Goal: Task Accomplishment & Management: Use online tool/utility

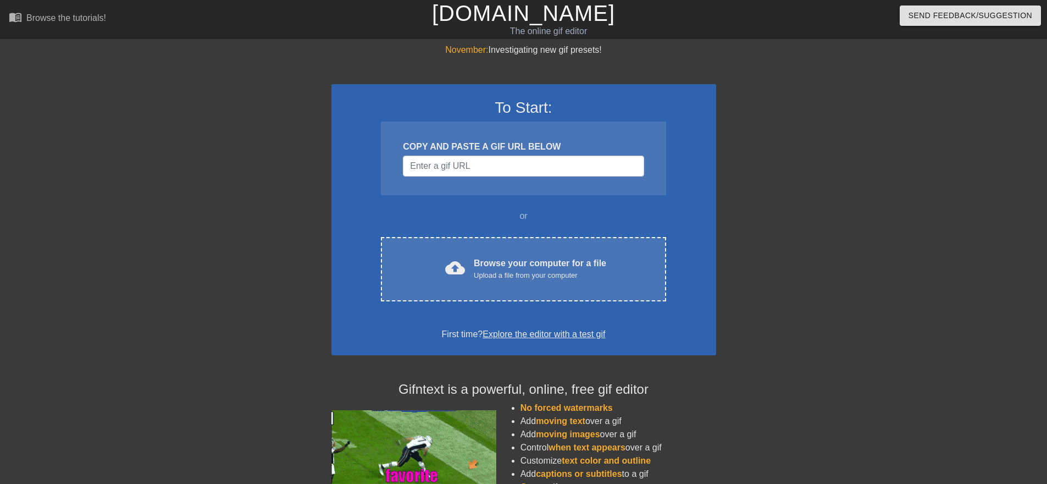
click at [823, 193] on div at bounding box center [811, 208] width 165 height 330
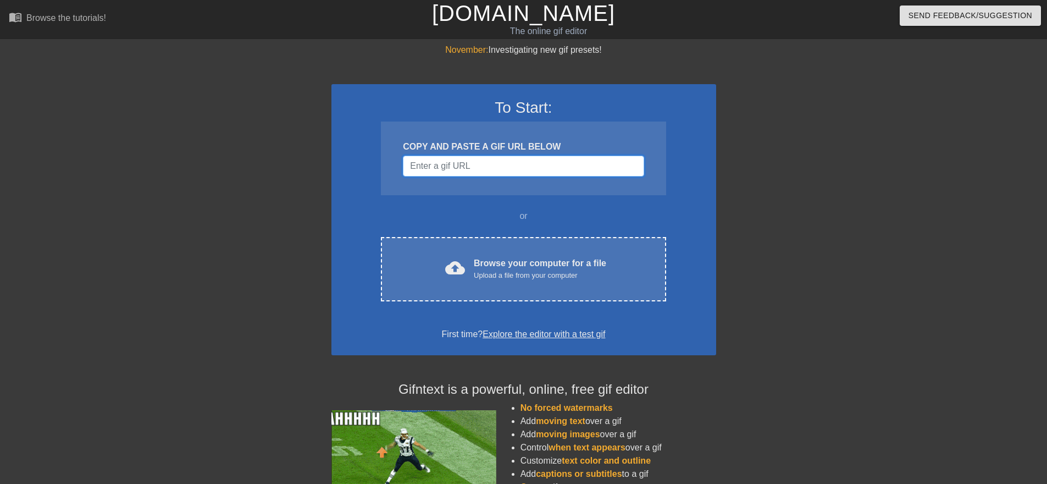
click at [571, 168] on input "Username" at bounding box center [523, 165] width 241 height 21
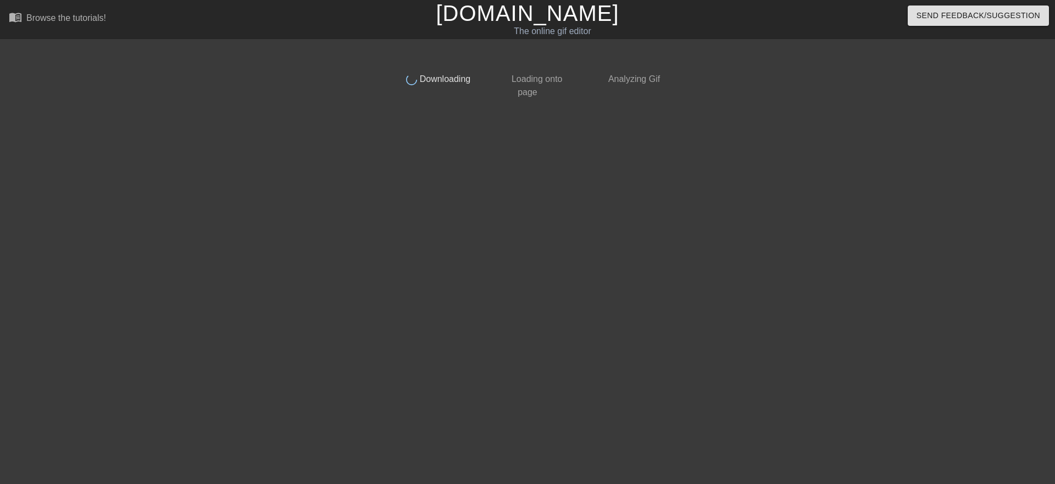
click at [831, 252] on div at bounding box center [761, 208] width 165 height 330
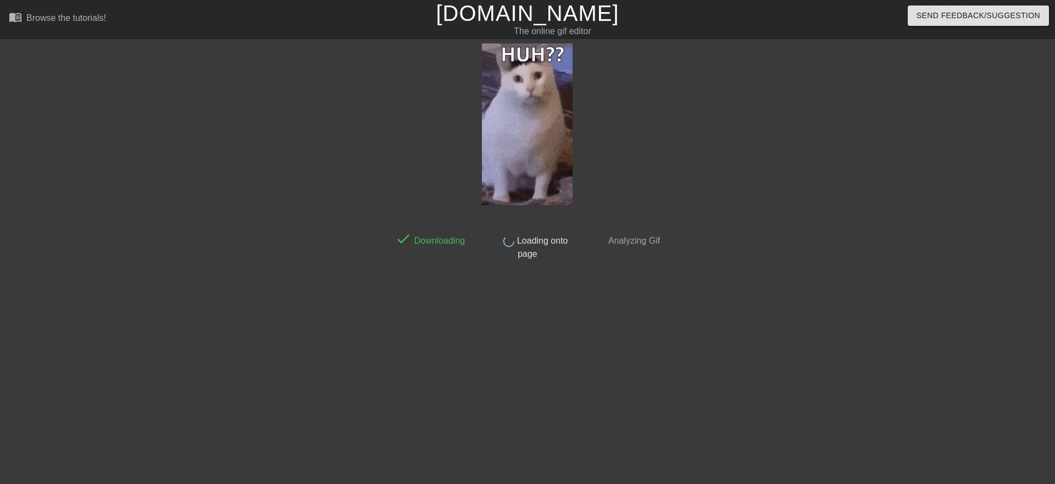
click at [834, 247] on div at bounding box center [761, 208] width 165 height 330
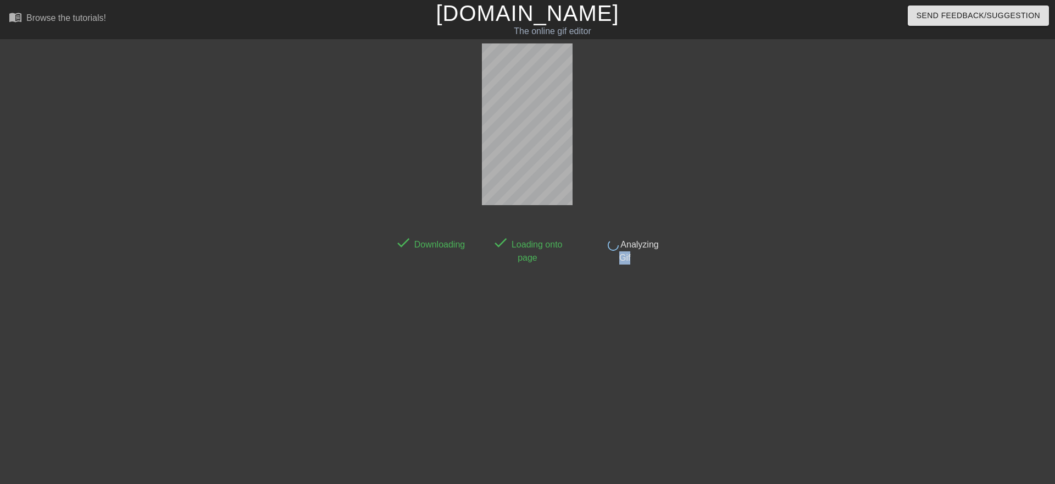
click at [834, 247] on div at bounding box center [761, 208] width 165 height 330
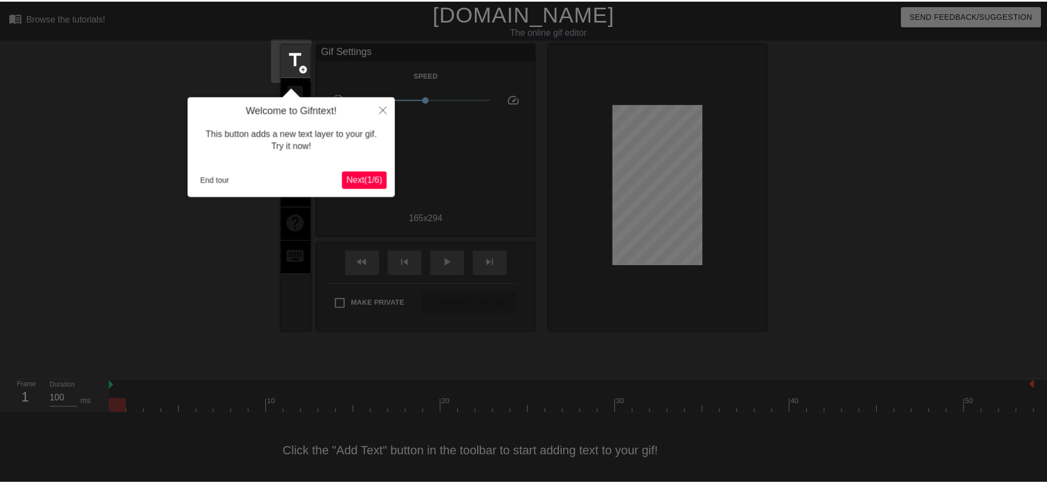
scroll to position [6, 0]
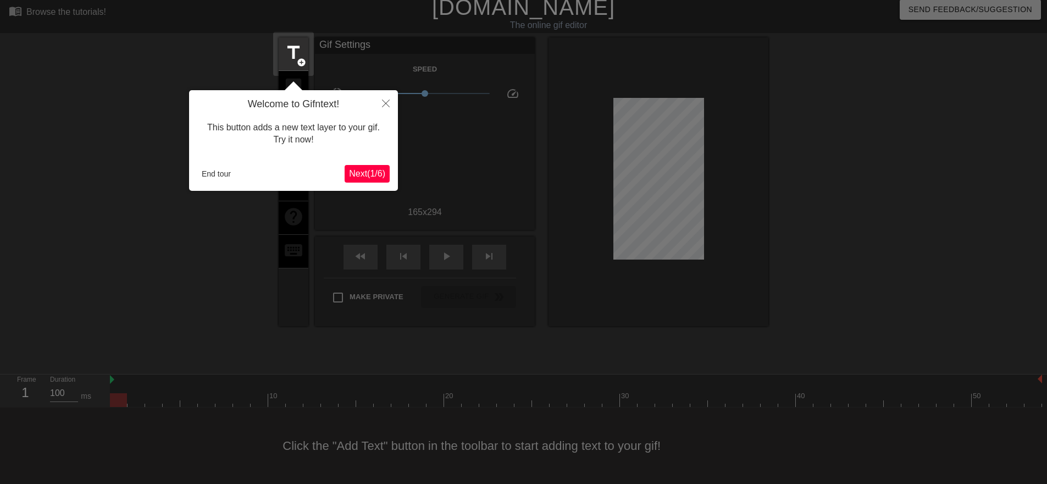
click at [826, 243] on div at bounding box center [523, 239] width 1047 height 490
click at [211, 180] on button "End tour" at bounding box center [216, 173] width 38 height 16
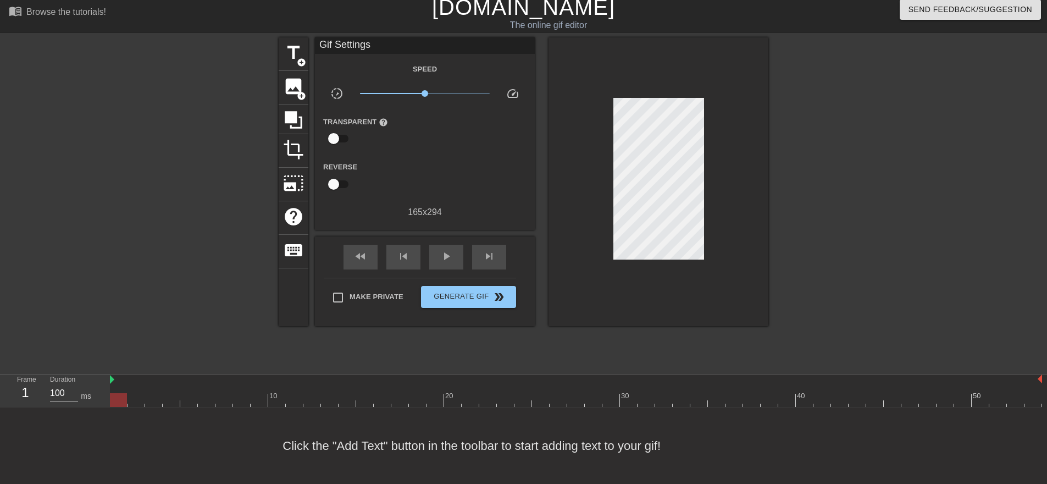
click at [240, 260] on div at bounding box center [183, 202] width 165 height 330
click at [284, 69] on div "title add_circle" at bounding box center [294, 54] width 30 height 34
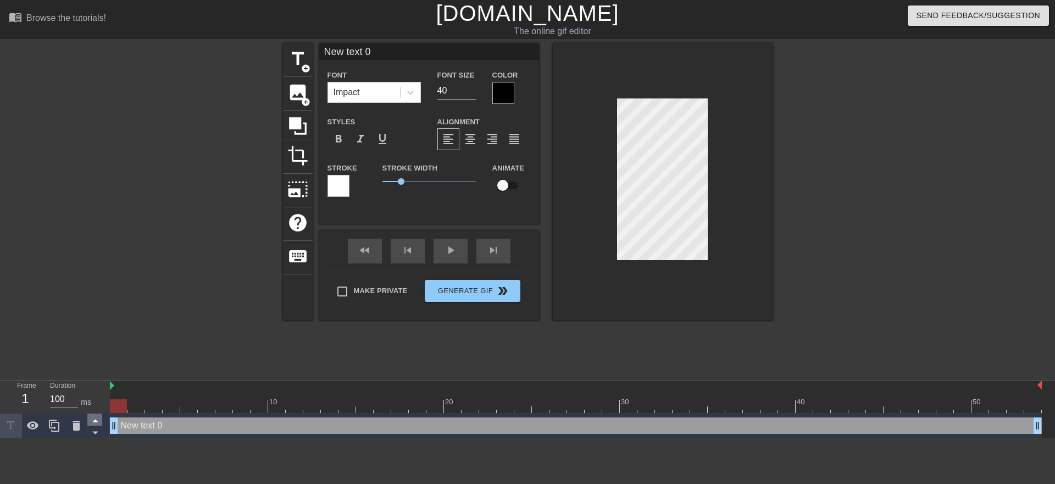
scroll to position [2, 2]
click at [136, 424] on div "New text 0 drag_handle drag_handle" at bounding box center [576, 425] width 932 height 16
type input "N"
type textarea "N"
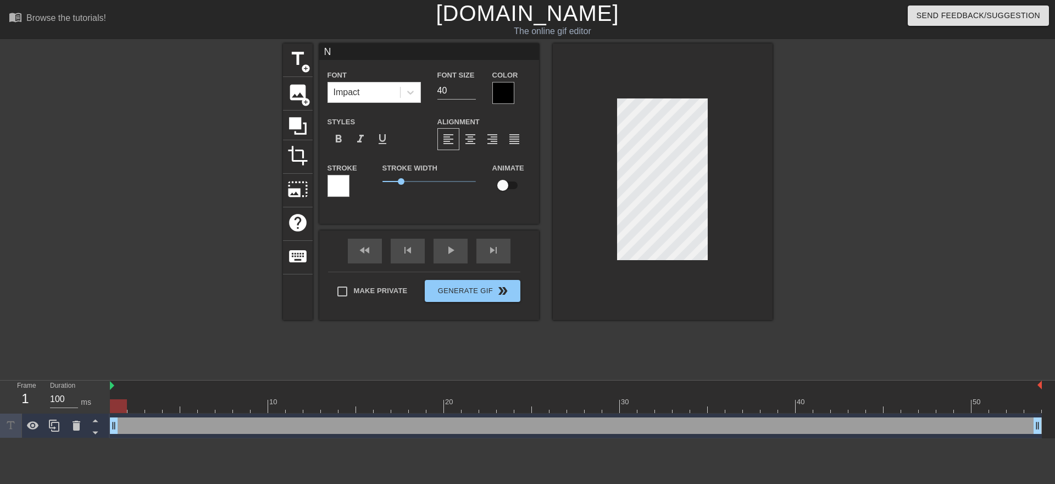
type input "No"
type textarea "No"
type input "No C"
type textarea "No C"
type input "No Cn"
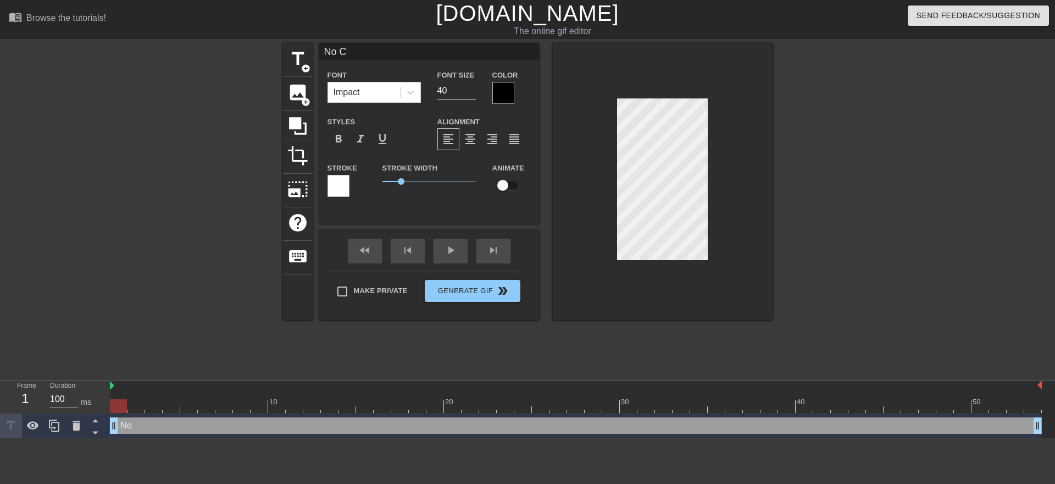
type textarea "No Cn"
type input "No Cna"
type textarea "No Cna"
type input "No Cn"
type textarea "No Cn"
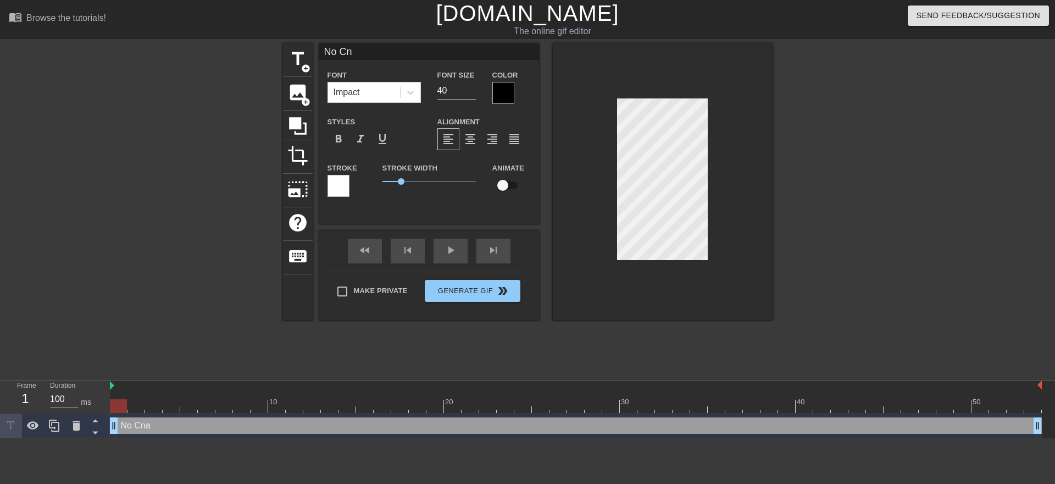
type input "No C"
type textarea "No C"
type input "No"
type textarea "No"
type input "No"
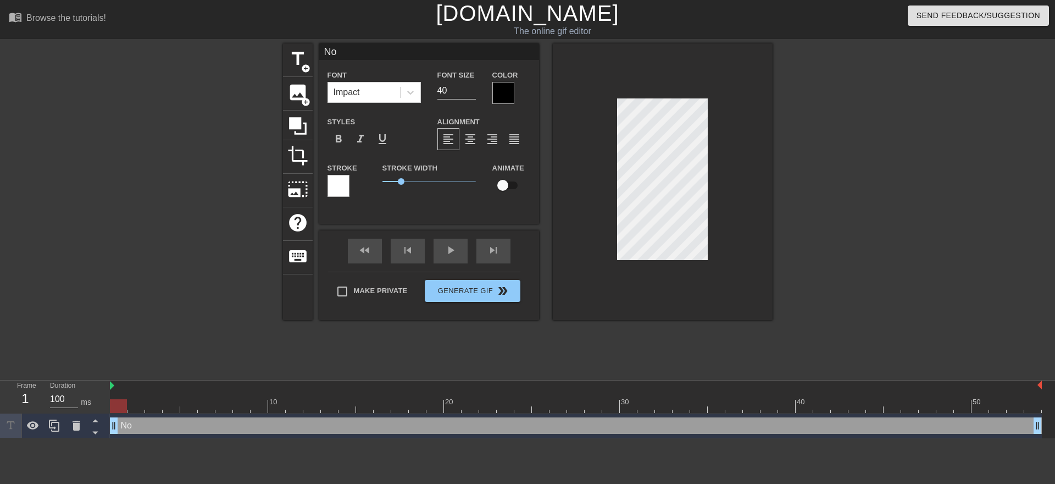
type textarea "No"
type input "No A"
type textarea "No A"
type input "No Ac"
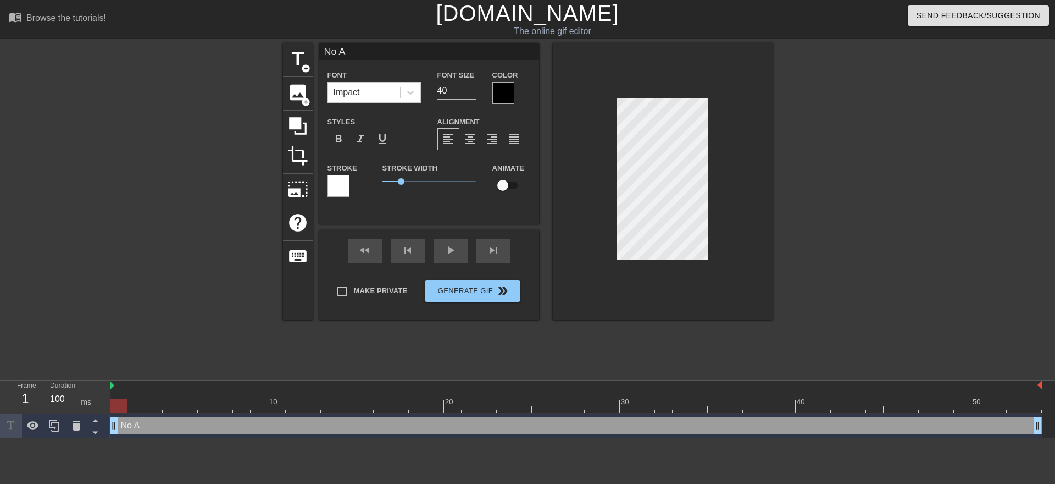
type textarea "No Ac"
type input "No A"
type textarea "No A"
type input "No An"
type textarea "No An"
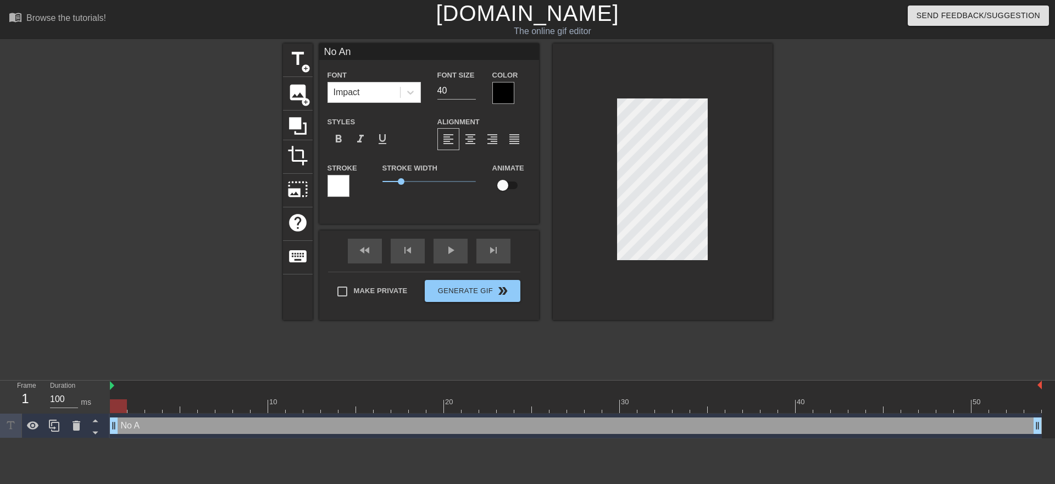
type input "No Anc"
type textarea "No Anc"
type input "No Anci"
type textarea "No Anci"
type input "No [PERSON_NAME]"
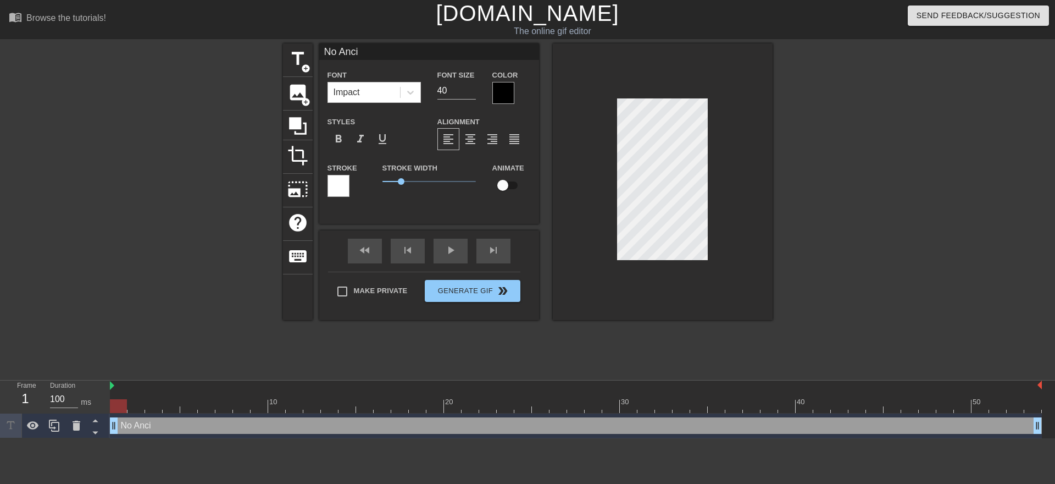
type textarea "No [PERSON_NAME]"
type input "No Ancill"
type textarea "No Ancill"
type input "No Ancilla"
type textarea "No Ancilla"
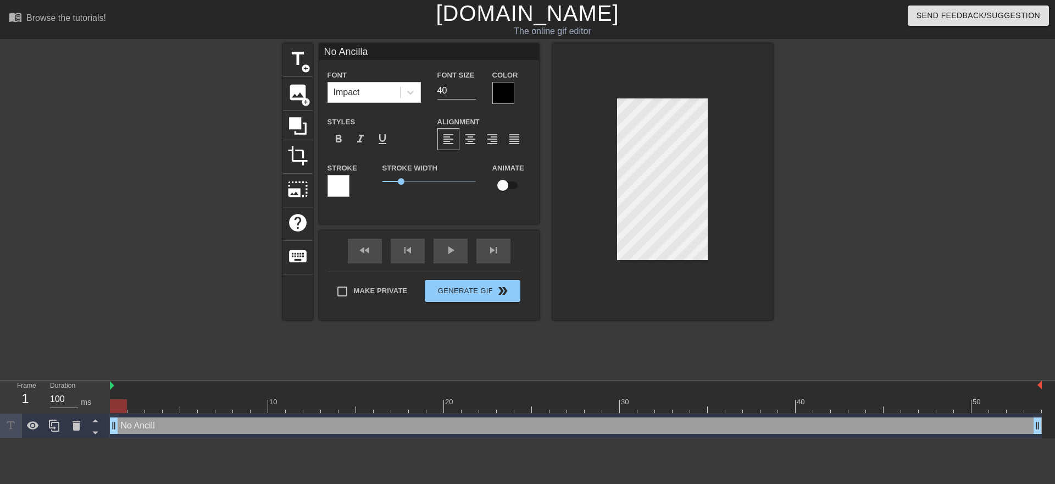
type input "No Ancillar"
type textarea "No Ancillar"
type input "No Ancillary"
type textarea "No Ancillary"
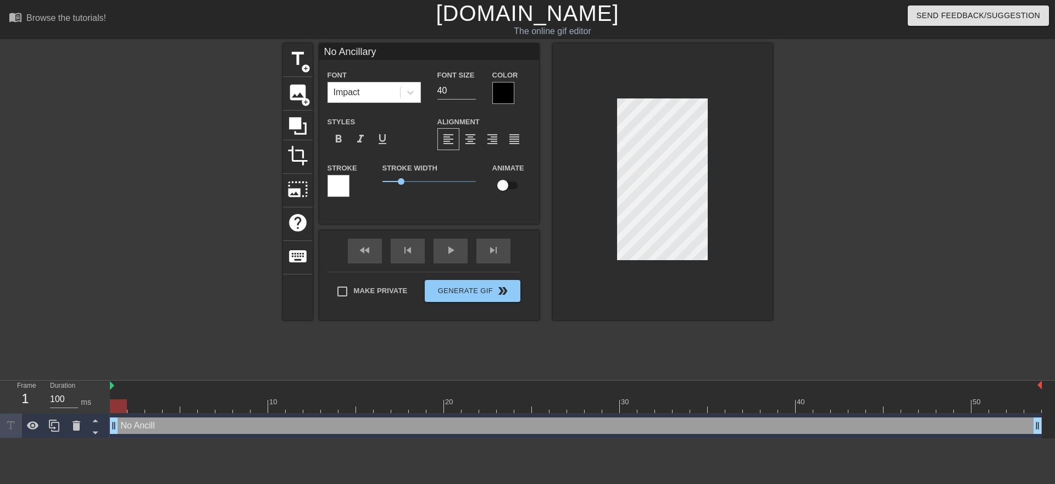
type input "No Ancillary?"
type textarea "No Ancillary?"
type input "No Ancillary??"
type textarea "No Ancillary??"
type input "No ncillary??"
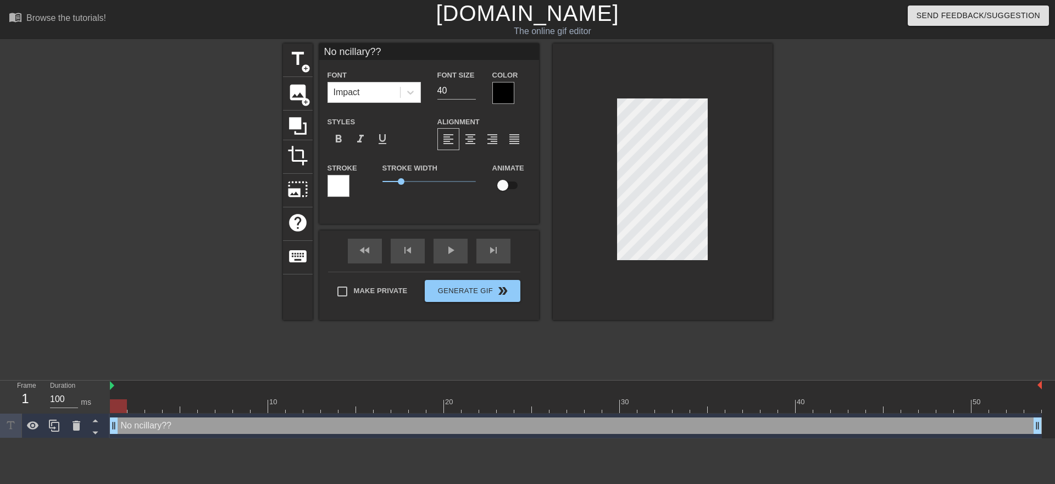
type textarea "No ncillary??"
type input "No Ancillary??"
type textarea "No Ancillary??"
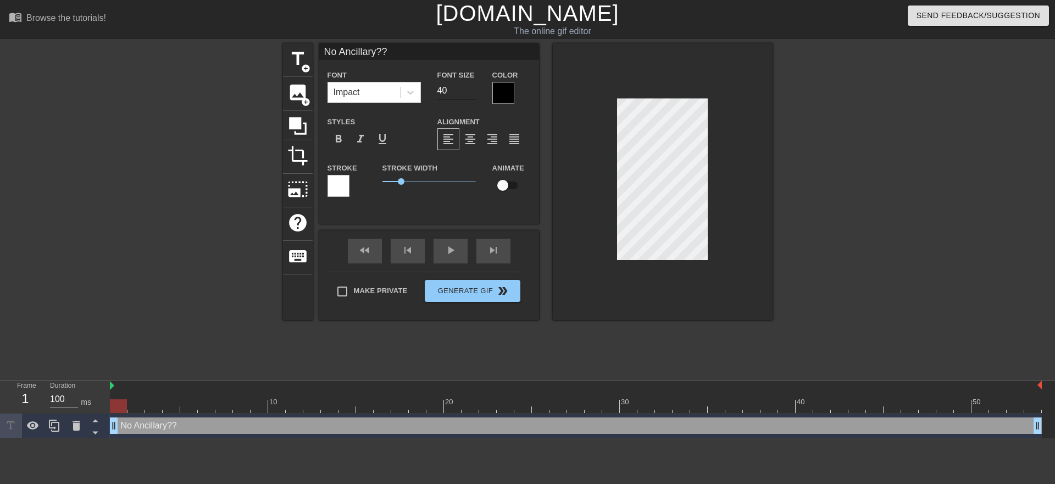
click at [450, 93] on input "40" at bounding box center [456, 91] width 38 height 18
click at [471, 93] on input "39" at bounding box center [456, 91] width 38 height 18
click at [471, 93] on input "38" at bounding box center [456, 91] width 38 height 18
click at [471, 93] on input "37" at bounding box center [456, 91] width 38 height 18
click at [471, 93] on input "36" at bounding box center [456, 91] width 38 height 18
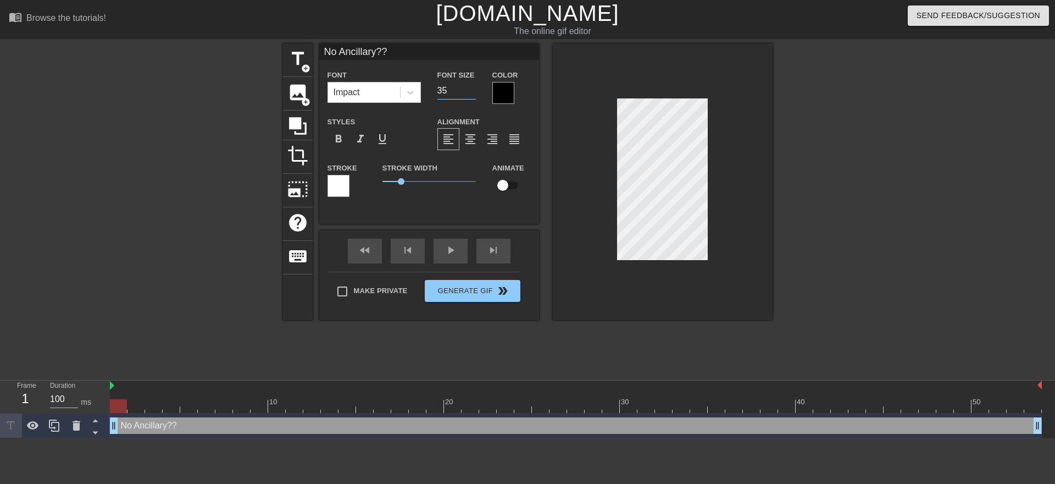
click at [471, 93] on input "35" at bounding box center [456, 91] width 38 height 18
click at [471, 93] on input "34" at bounding box center [456, 91] width 38 height 18
click at [471, 93] on input "33" at bounding box center [456, 91] width 38 height 18
click at [471, 93] on input "32" at bounding box center [456, 91] width 38 height 18
click at [471, 93] on input "31" at bounding box center [456, 91] width 38 height 18
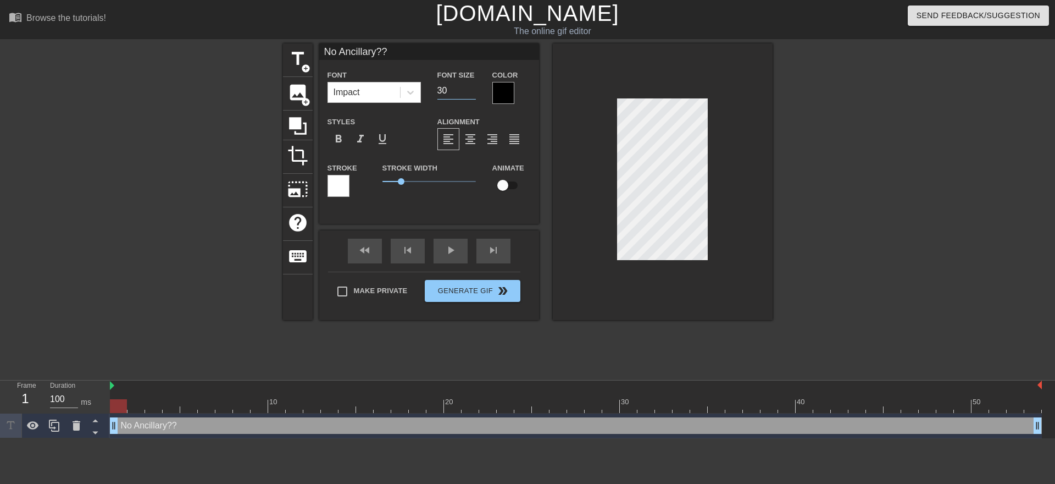
click at [471, 93] on input "30" at bounding box center [456, 91] width 38 height 18
click at [471, 93] on input "29" at bounding box center [456, 91] width 38 height 18
click at [471, 93] on input "28" at bounding box center [456, 91] width 38 height 18
click at [471, 93] on input "27" at bounding box center [456, 91] width 38 height 18
click at [471, 93] on input "26" at bounding box center [456, 91] width 38 height 18
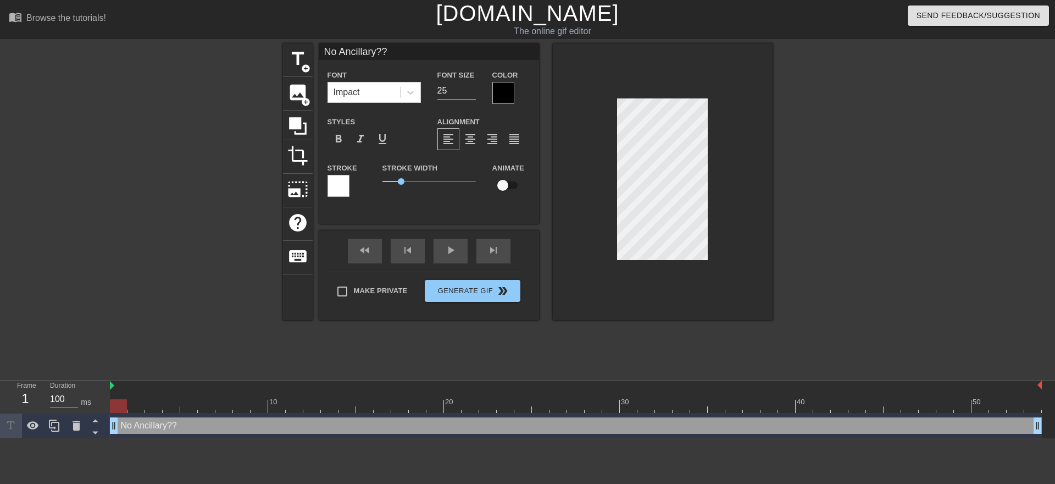
type input "25"
click at [471, 93] on input "25" at bounding box center [456, 91] width 38 height 18
click at [416, 86] on div at bounding box center [411, 92] width 20 height 20
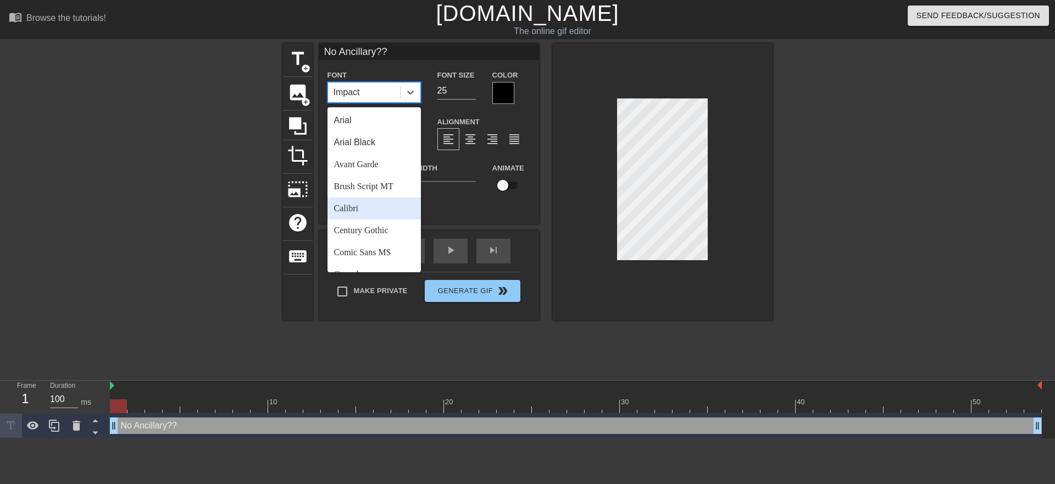
scroll to position [393, 0]
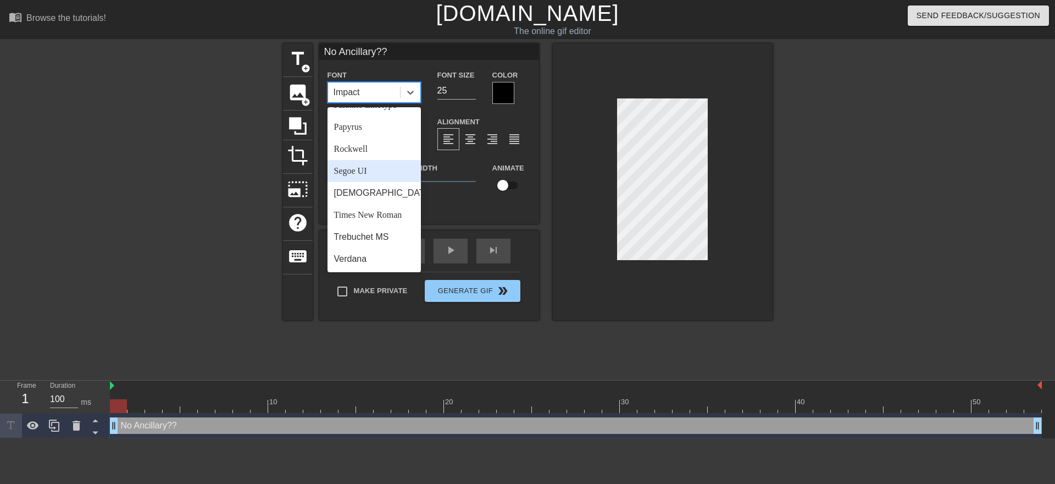
click at [375, 176] on div "Segoe UI" at bounding box center [373, 171] width 93 height 22
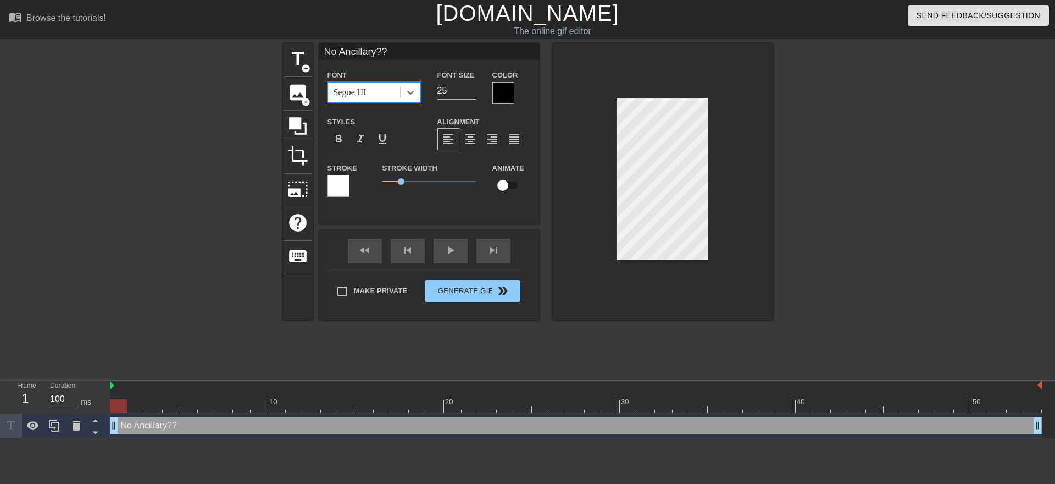
click at [388, 92] on div "Segoe UI" at bounding box center [364, 92] width 72 height 20
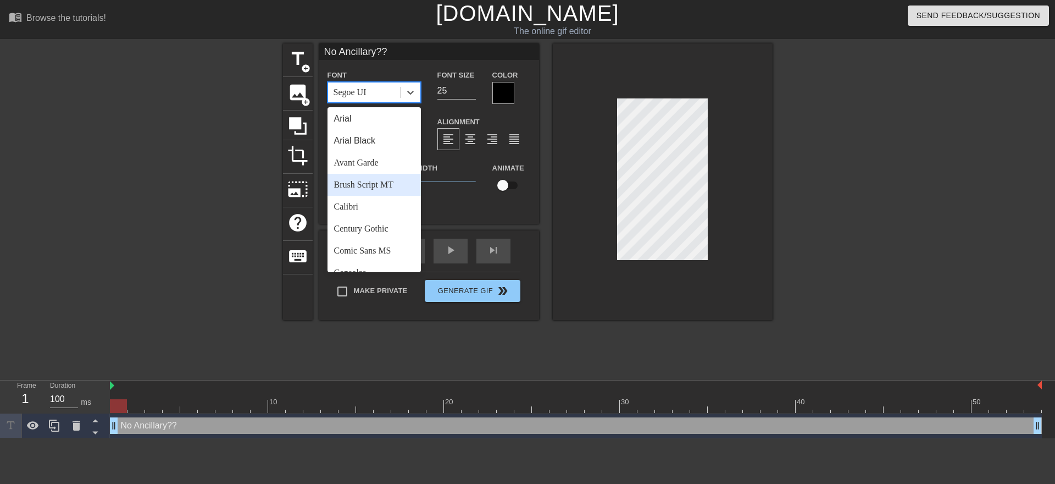
scroll to position [2, 0]
click at [384, 202] on div "Calibri" at bounding box center [373, 206] width 93 height 22
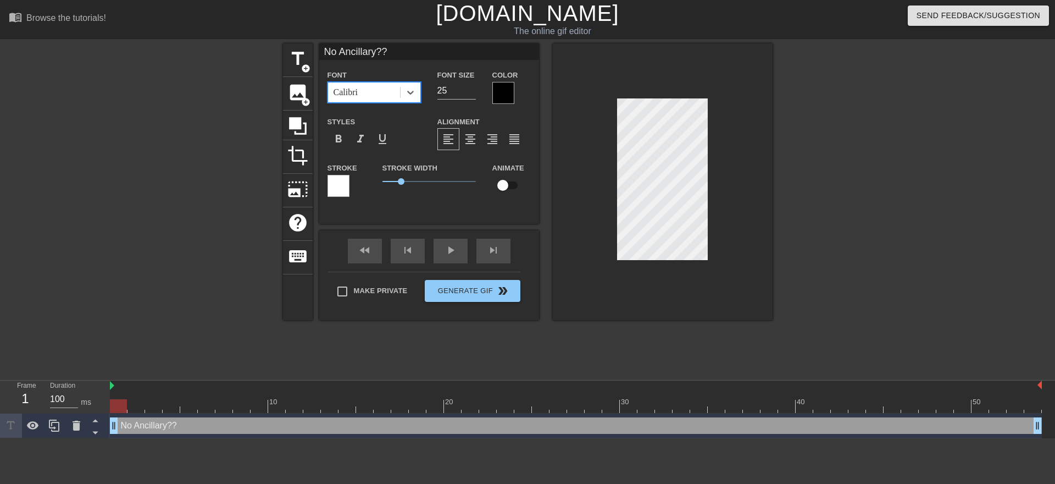
click at [515, 82] on div "Color" at bounding box center [511, 86] width 38 height 36
click at [510, 88] on div at bounding box center [503, 93] width 22 height 22
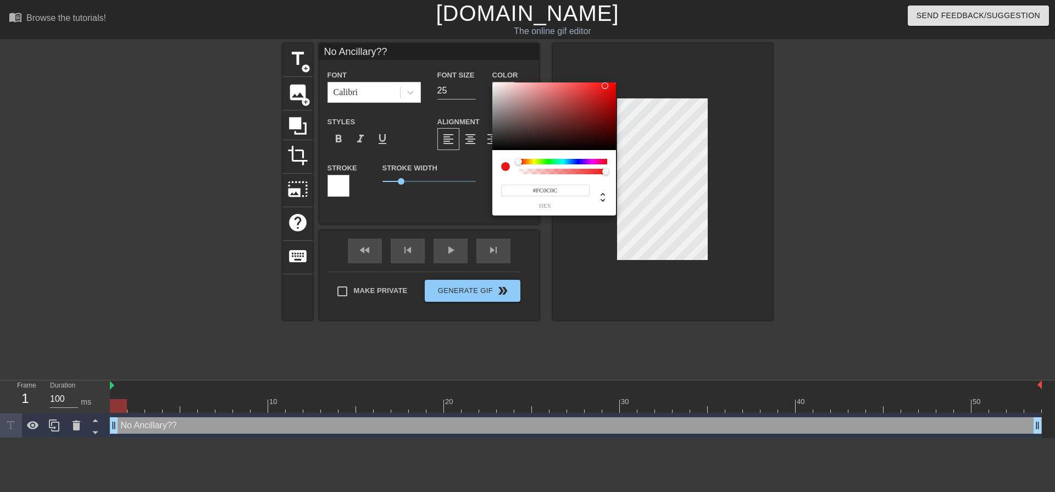
drag, startPoint x: 543, startPoint y: 130, endPoint x: 610, endPoint y: 83, distance: 81.6
click at [610, 83] on div at bounding box center [554, 116] width 124 height 68
type input "252"
type input "0.79"
drag, startPoint x: 565, startPoint y: 174, endPoint x: 587, endPoint y: 172, distance: 22.6
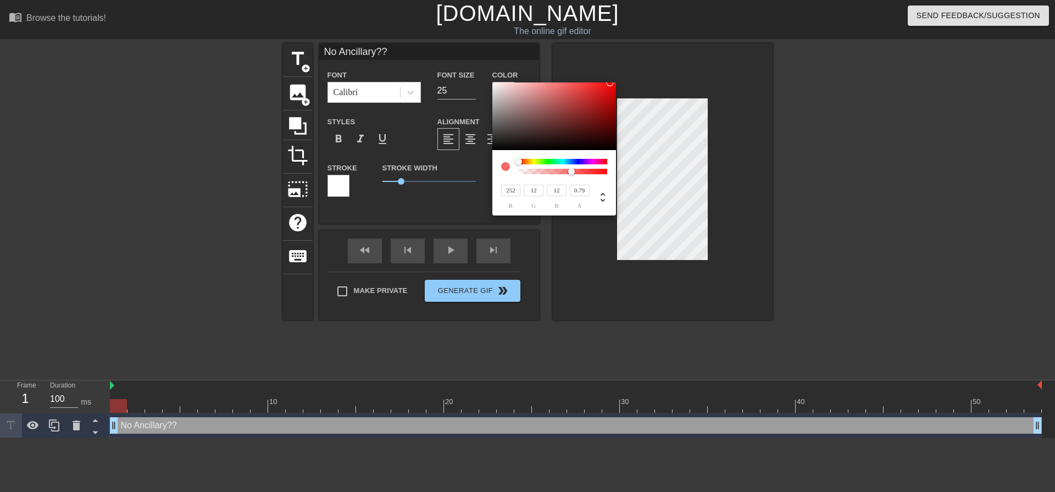
click at [587, 172] on div at bounding box center [562, 171] width 85 height 5
type input "225"
type input "30"
type input "29"
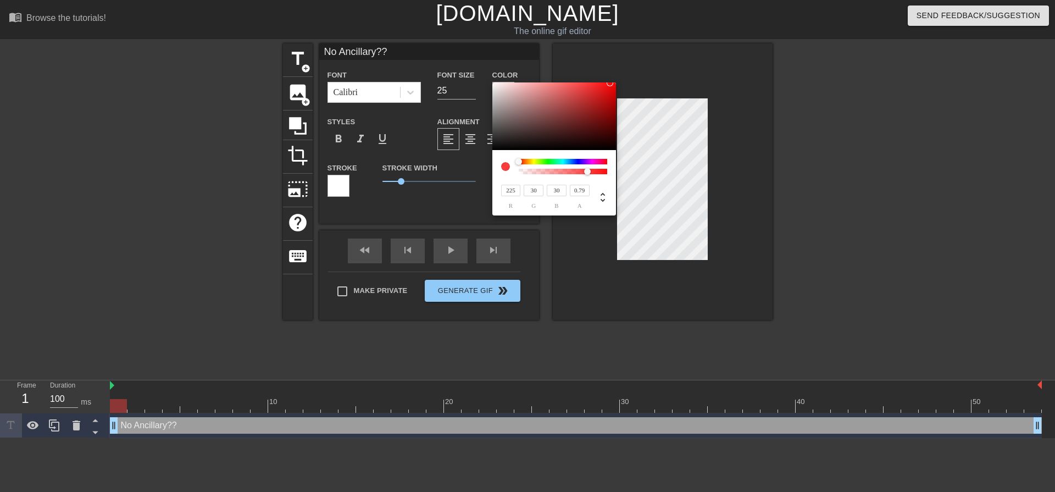
type input "29"
click at [600, 90] on div at bounding box center [554, 116] width 124 height 68
type input "231"
type input "21"
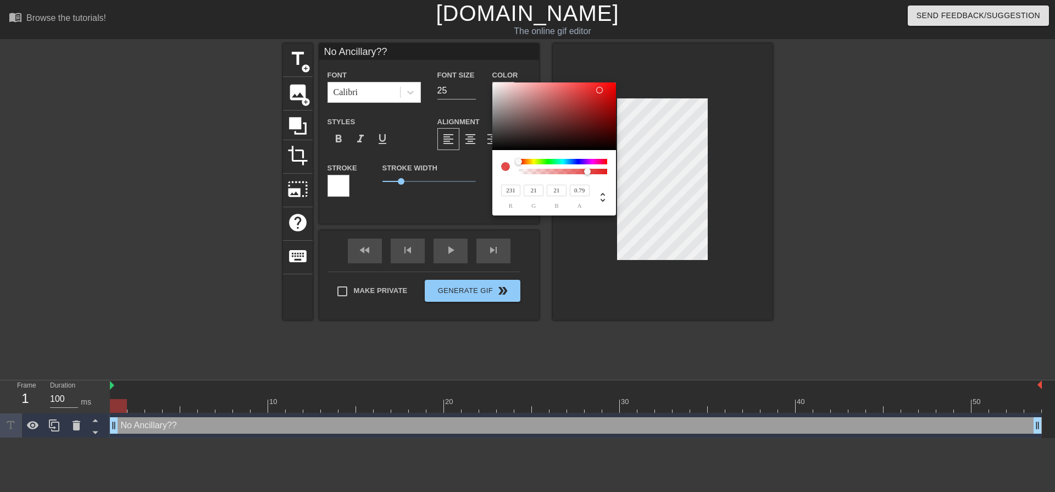
type input "20"
click at [605, 88] on div at bounding box center [554, 116] width 124 height 68
type input "233"
type input "17"
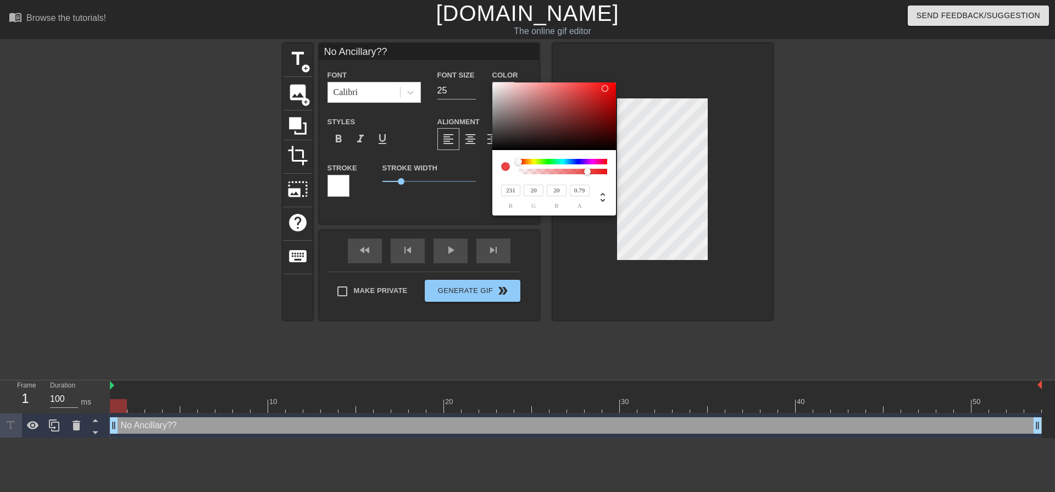
type input "17"
click at [607, 88] on div at bounding box center [605, 88] width 7 height 7
type input "235"
type input "16"
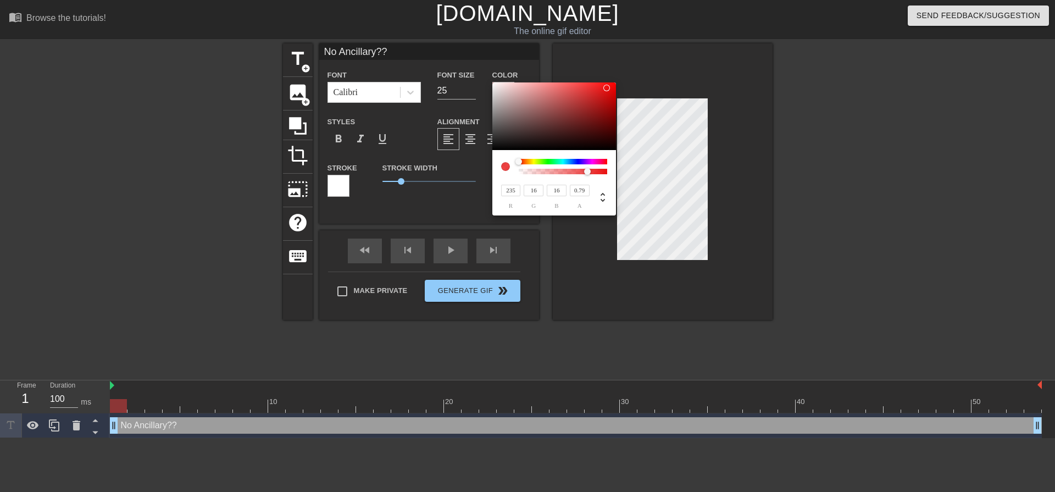
type input "15"
type input "237"
type input "13"
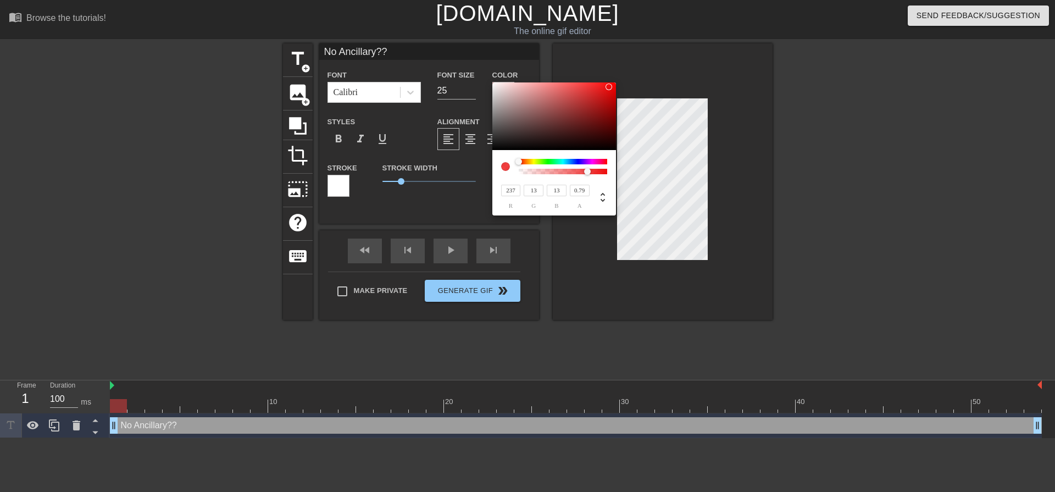
type input "242"
type input "10"
type input "250"
type input "5"
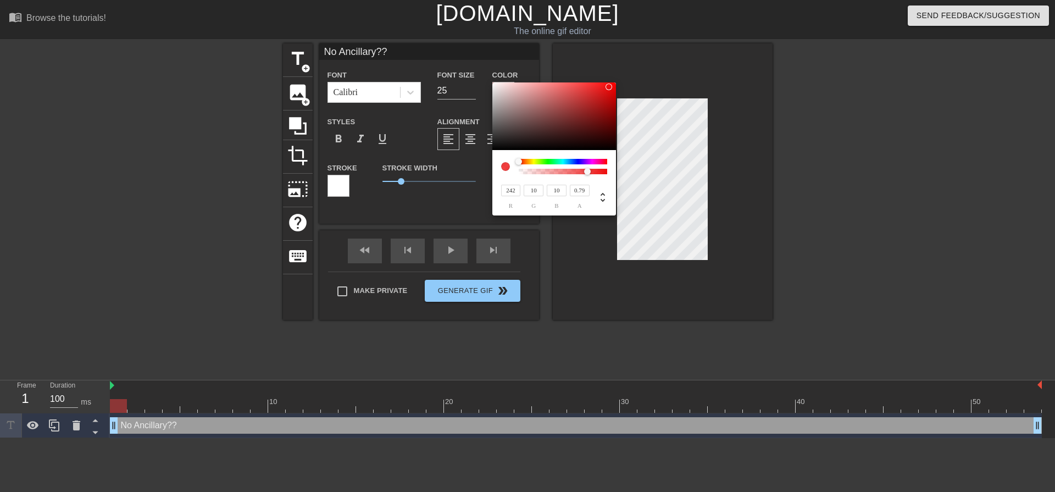
type input "5"
type input "255"
type input "3"
drag, startPoint x: 608, startPoint y: 87, endPoint x: 614, endPoint y: 81, distance: 9.3
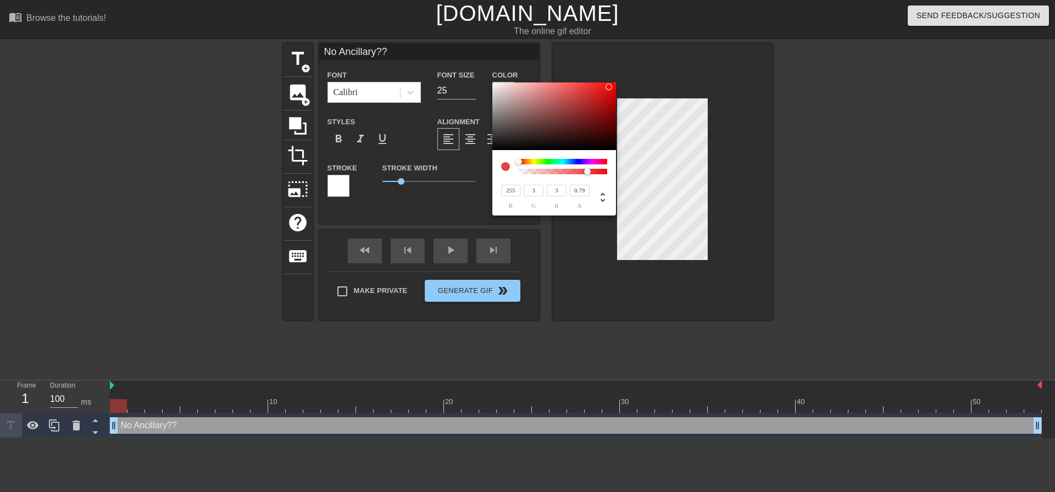
click at [614, 81] on div "255 r 3 g 3 b 0.79 a" at bounding box center [527, 246] width 1055 height 492
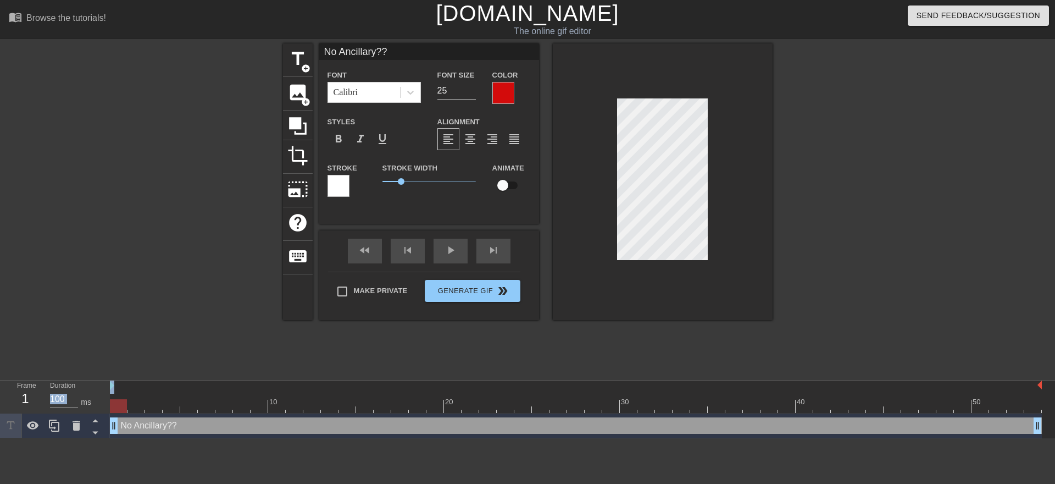
click at [345, 186] on div at bounding box center [338, 186] width 22 height 22
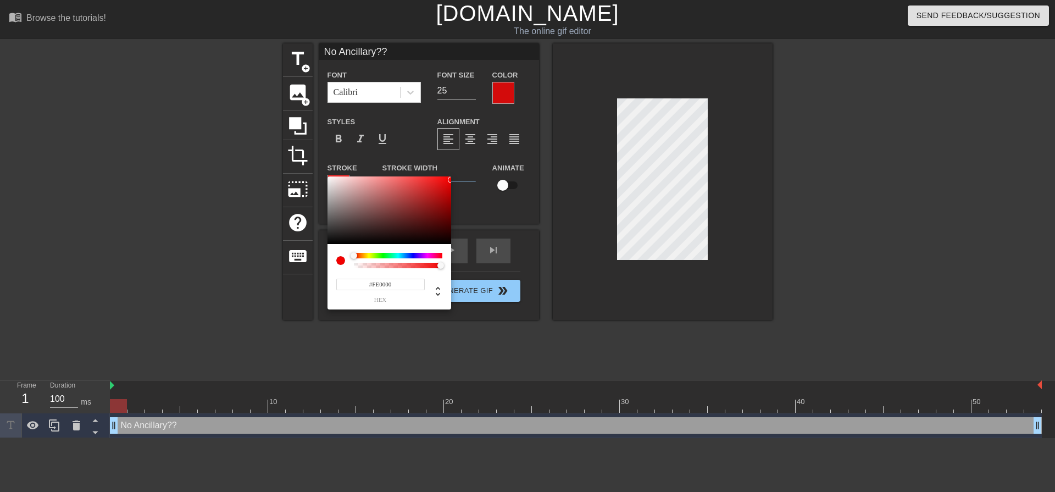
type input "#FF0000"
drag, startPoint x: 450, startPoint y: 191, endPoint x: 458, endPoint y: 174, distance: 18.7
click at [458, 174] on div "#FF0000 hex" at bounding box center [527, 246] width 1055 height 492
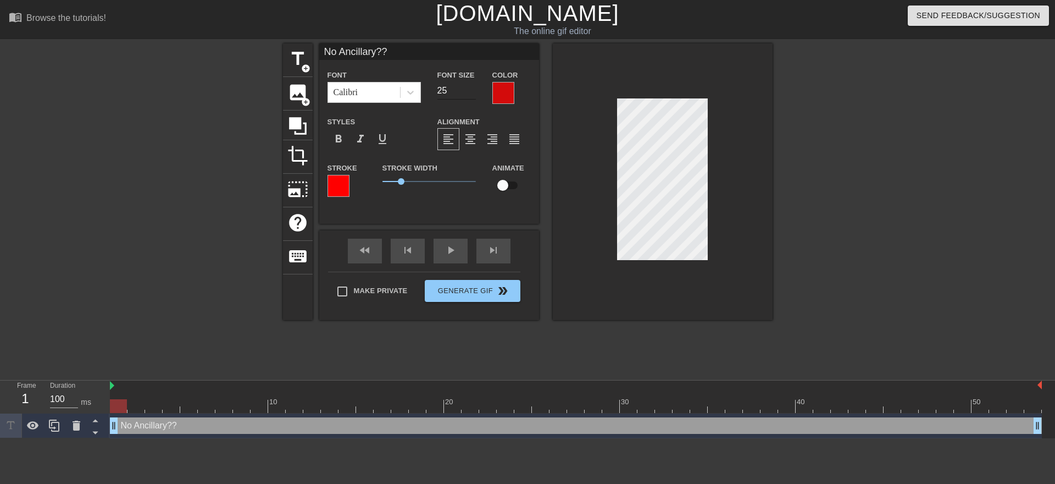
click at [473, 97] on input "25" at bounding box center [456, 91] width 38 height 18
click at [471, 95] on input "24" at bounding box center [456, 91] width 38 height 18
click at [471, 95] on input "23" at bounding box center [456, 91] width 38 height 18
type input "22"
click at [471, 95] on input "22" at bounding box center [456, 91] width 38 height 18
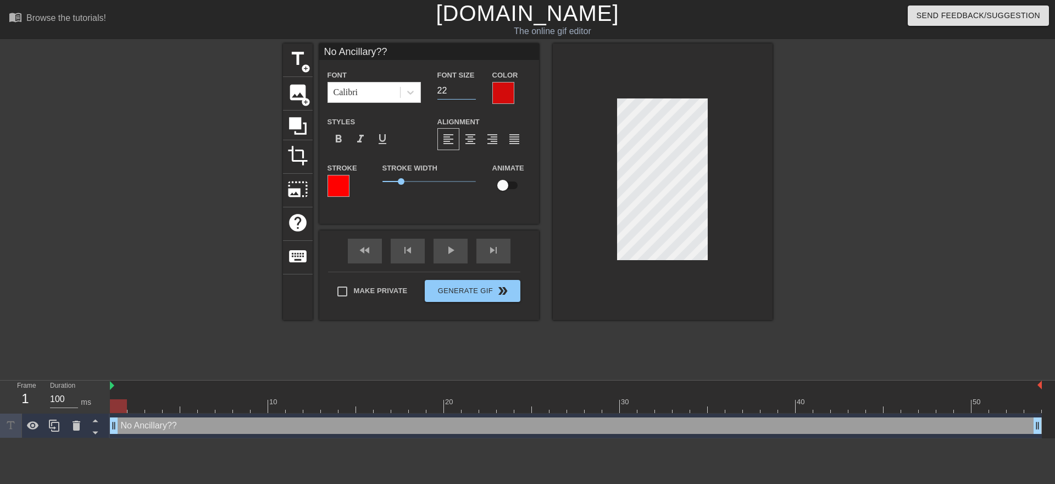
click at [714, 192] on div at bounding box center [663, 181] width 220 height 276
click at [756, 269] on div at bounding box center [663, 181] width 220 height 276
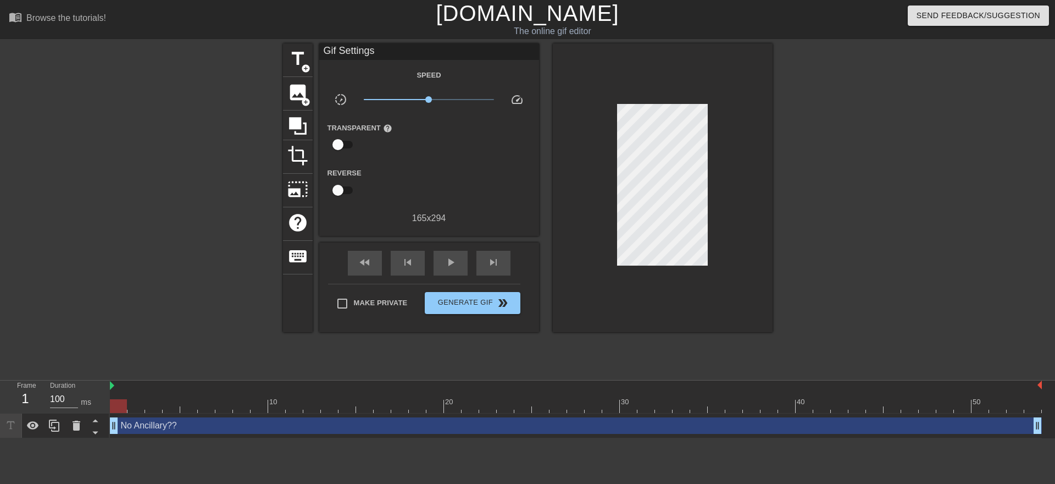
click at [768, 238] on div at bounding box center [663, 187] width 220 height 288
click at [360, 298] on span "Make Private" at bounding box center [381, 302] width 54 height 11
click at [354, 298] on input "Make Private" at bounding box center [342, 303] width 23 height 23
checkbox input "true"
click at [507, 301] on span "double_arrow" at bounding box center [502, 302] width 13 height 13
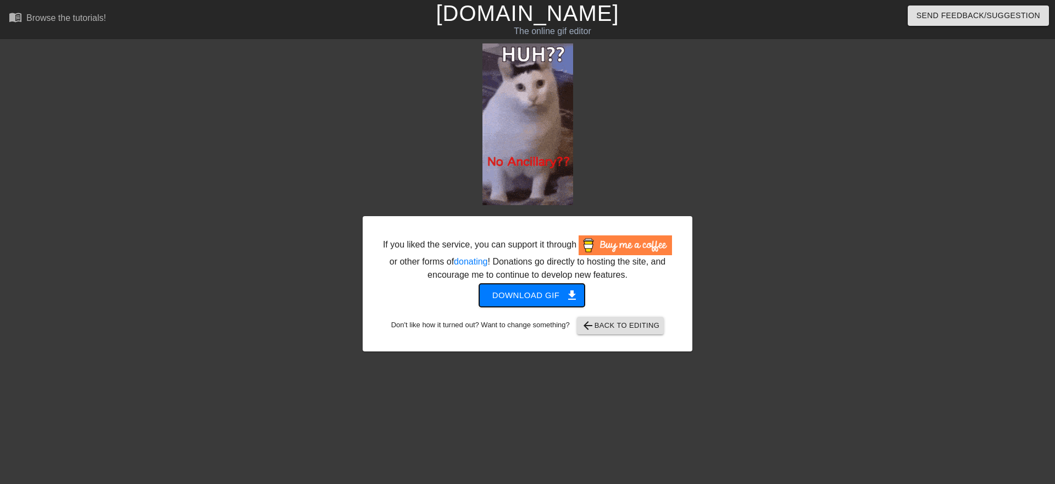
click at [534, 302] on span "Download gif get_app" at bounding box center [532, 295] width 80 height 14
